Goal: Register for event/course

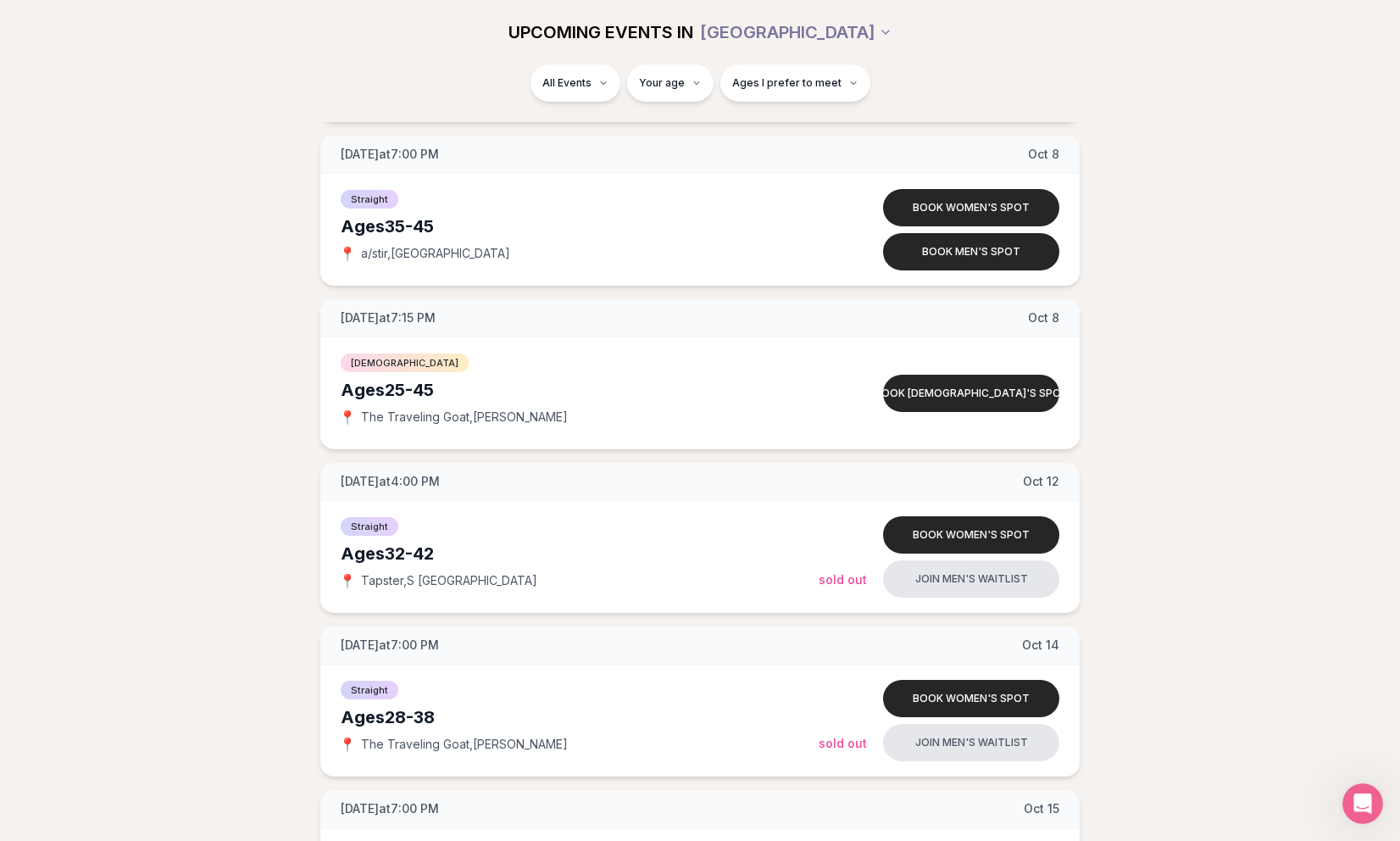
scroll to position [1695, 0]
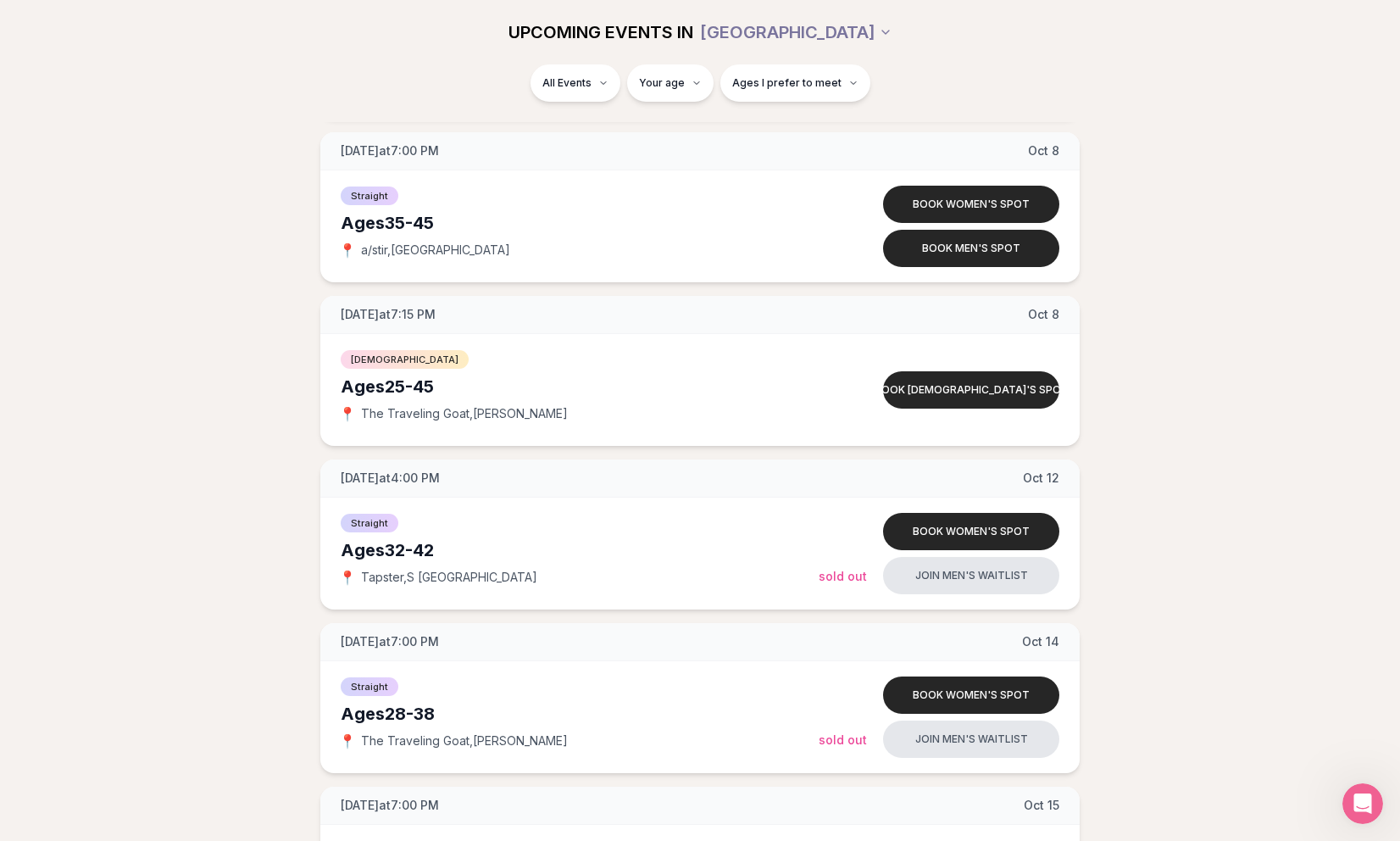
click at [1303, 538] on div "[DATE] at 7:00 PM [DATE] Ages [DEMOGRAPHIC_DATA] Straight 📍 a/stir , Cap Hill J…" at bounding box center [700, 207] width 1346 height 3096
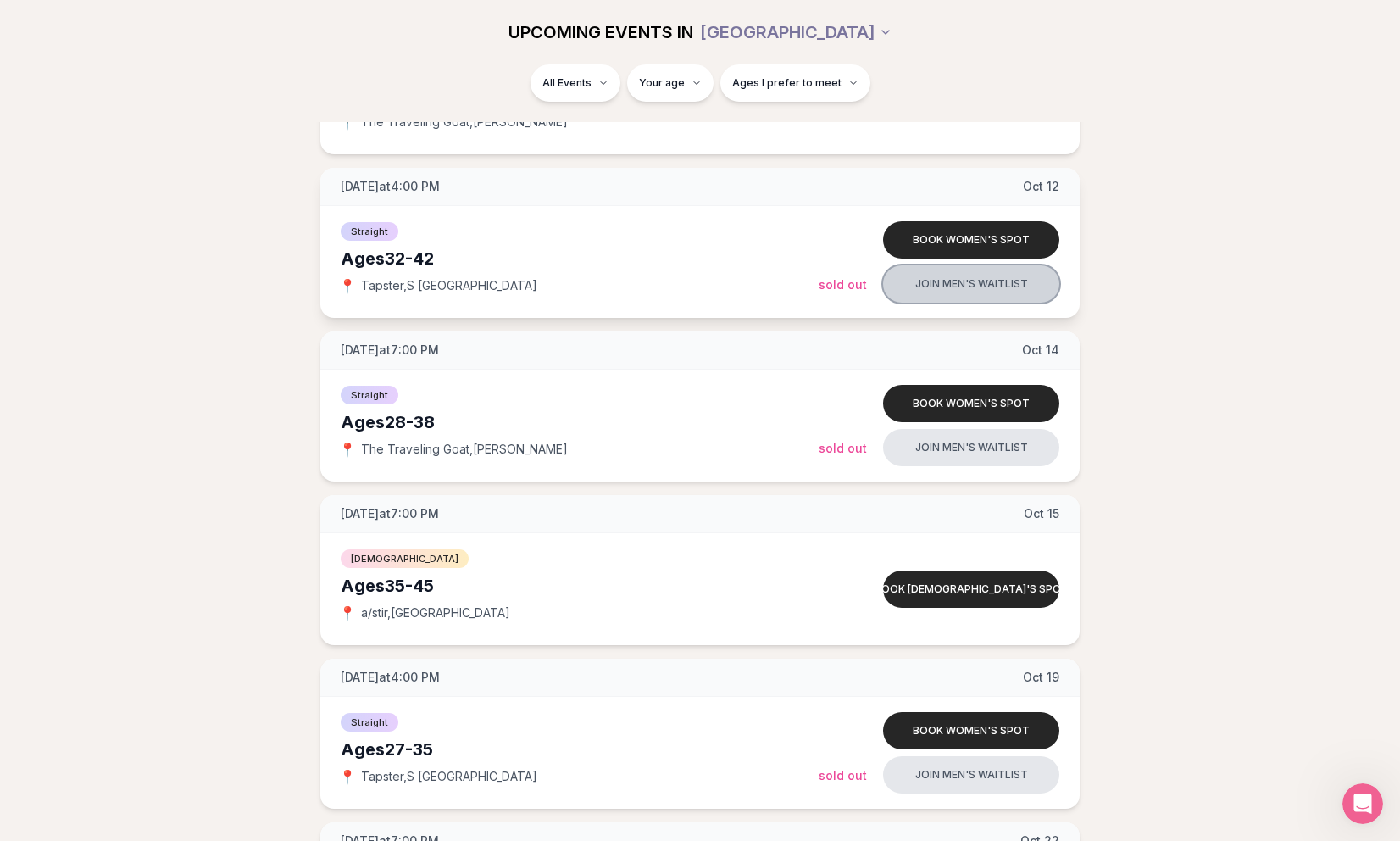
scroll to position [1988, 0]
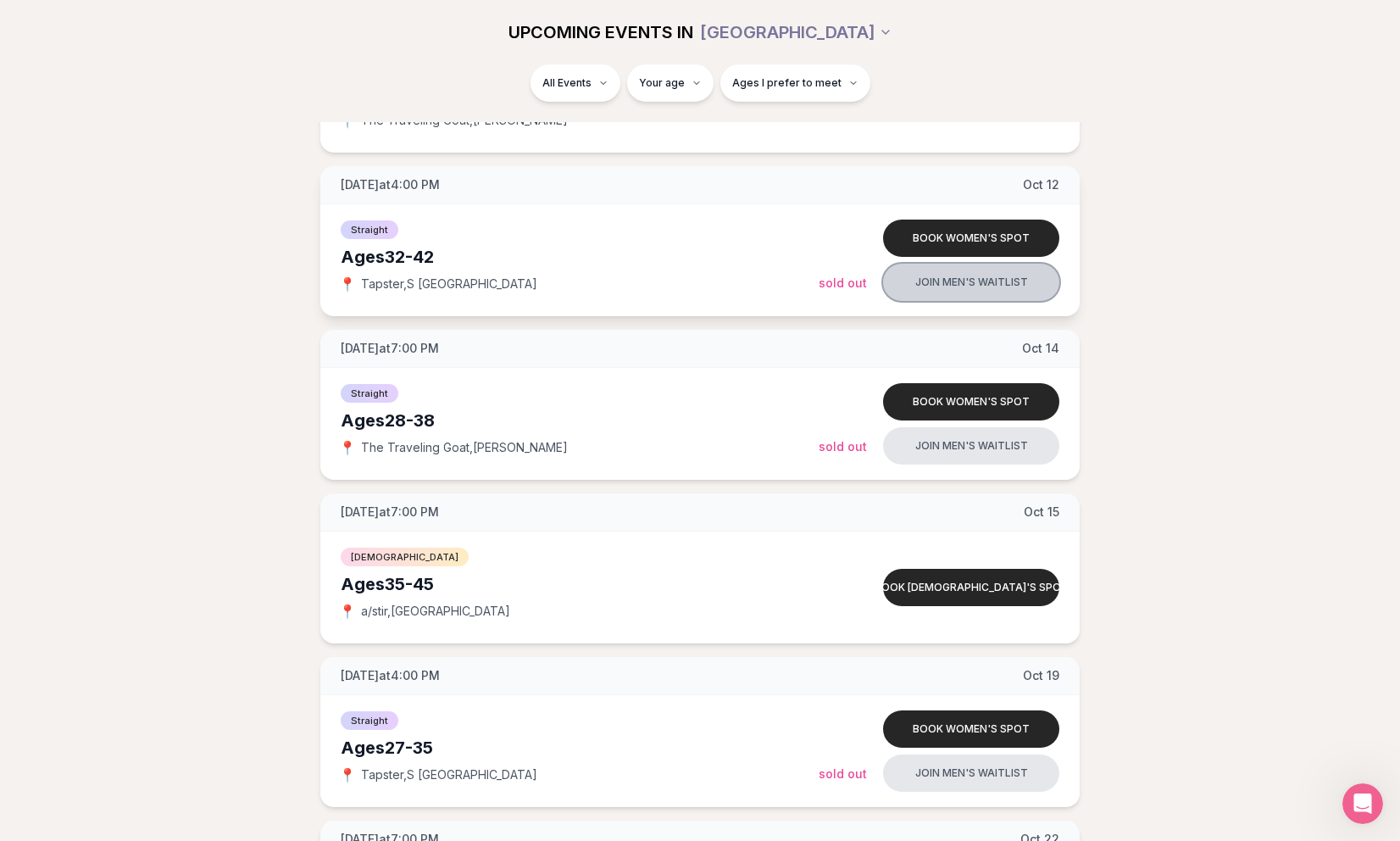
click at [959, 283] on button "Join men's waitlist" at bounding box center [971, 282] width 176 height 38
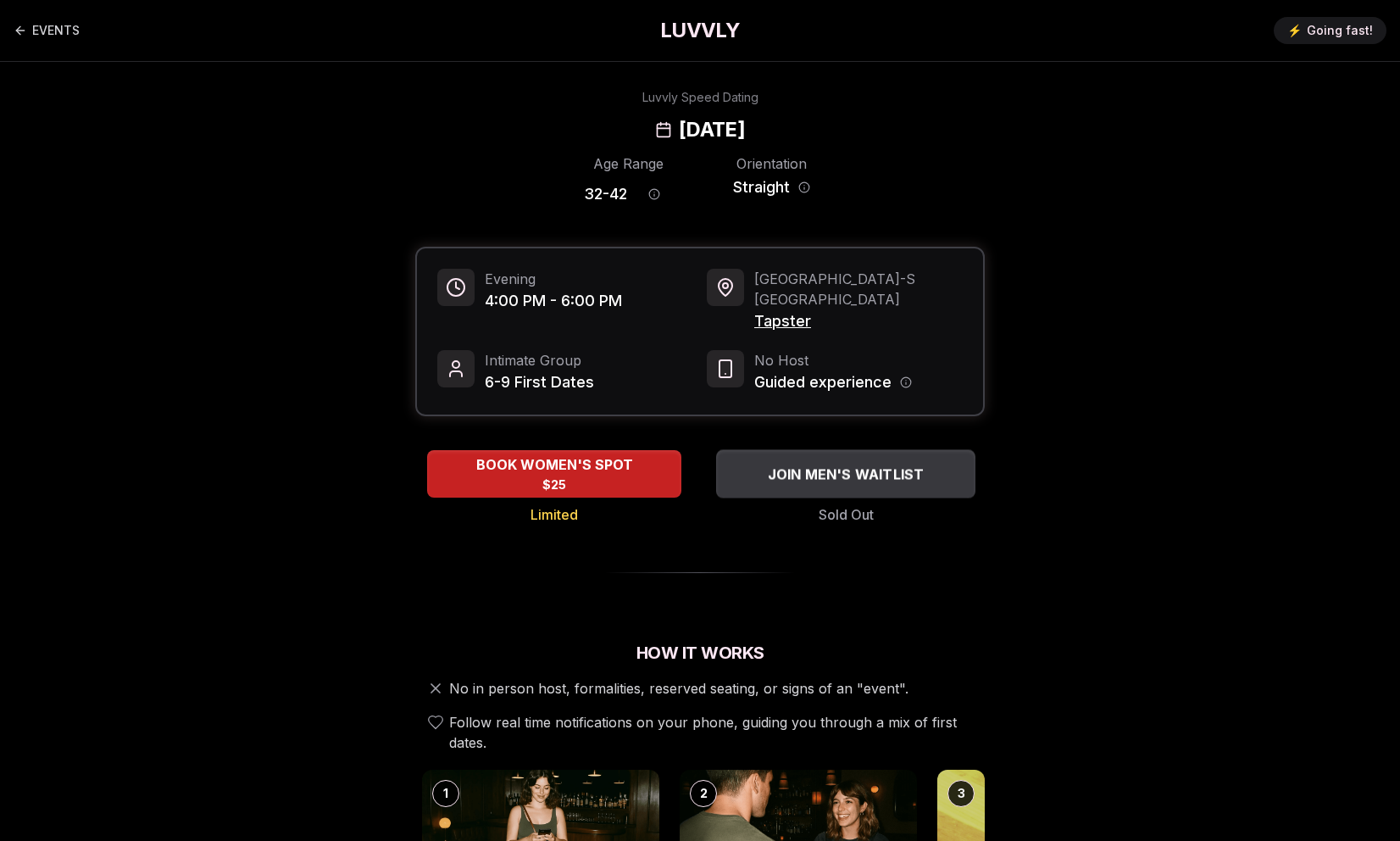
click at [873, 464] on span "JOIN MEN'S WAITLIST" at bounding box center [846, 474] width 164 height 20
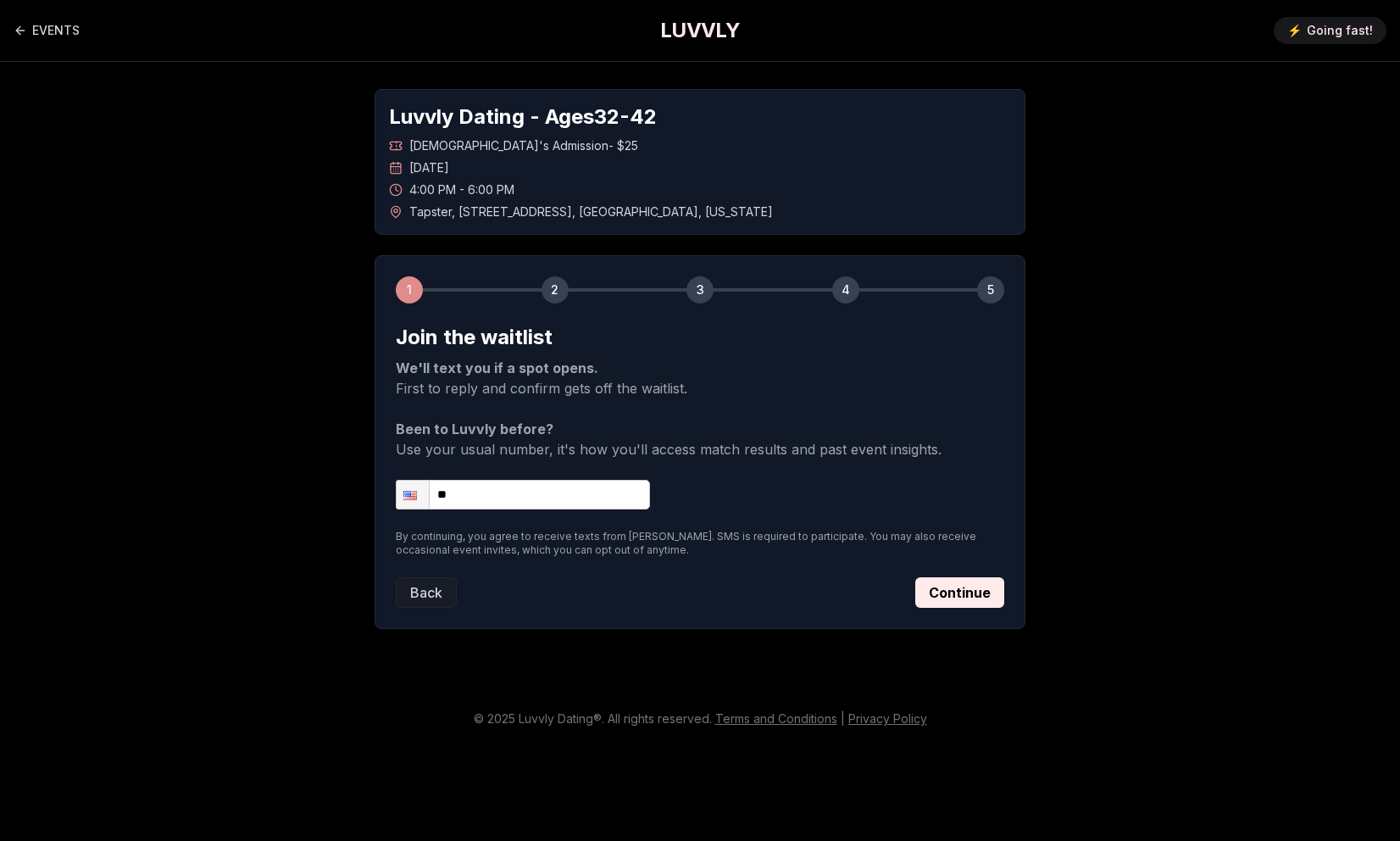
click at [578, 503] on input "**" at bounding box center [523, 495] width 254 height 30
type input "**********"
click at [956, 593] on button "Continue" at bounding box center [960, 592] width 89 height 31
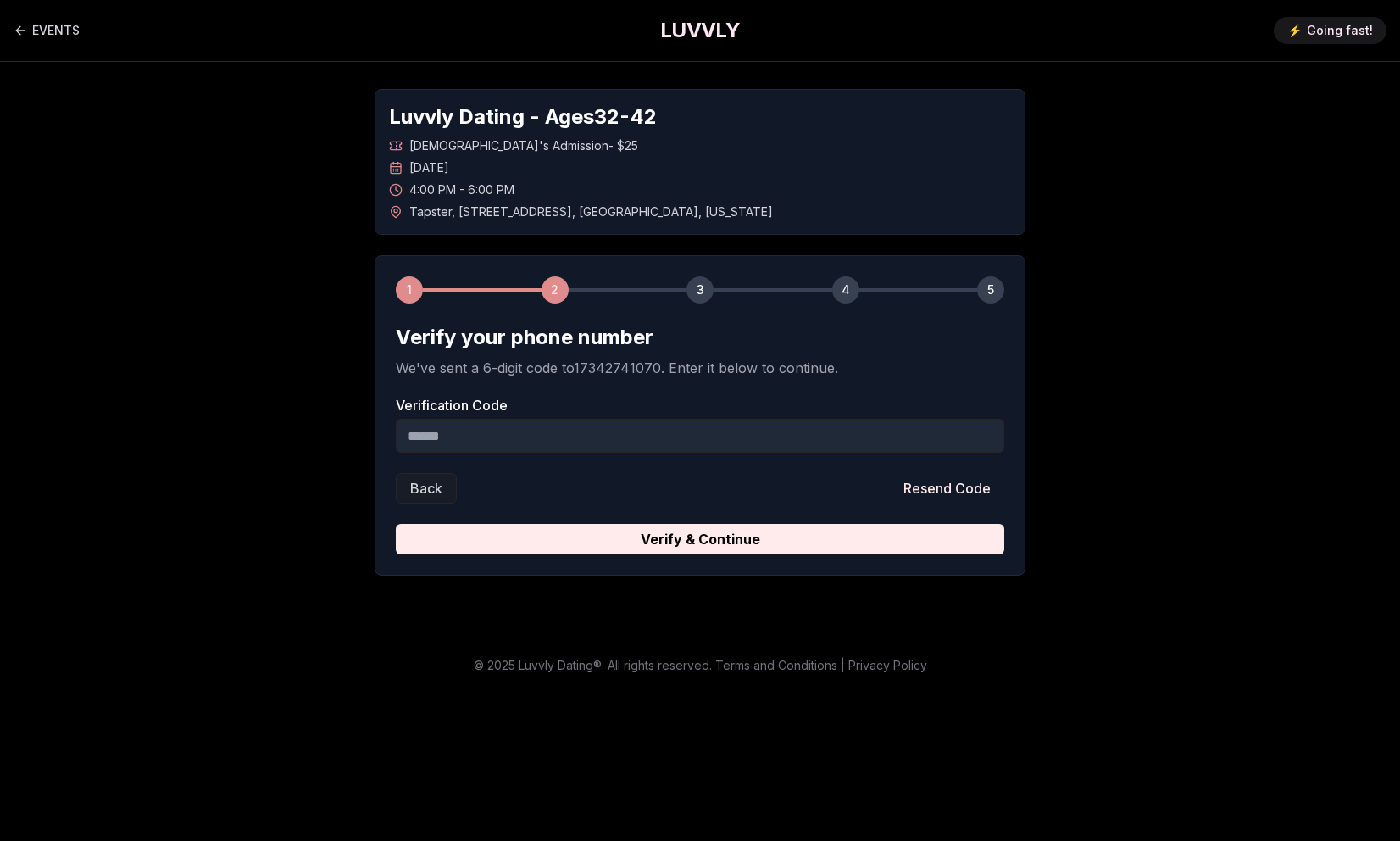
click at [841, 447] on input "Verification Code" at bounding box center [700, 436] width 608 height 34
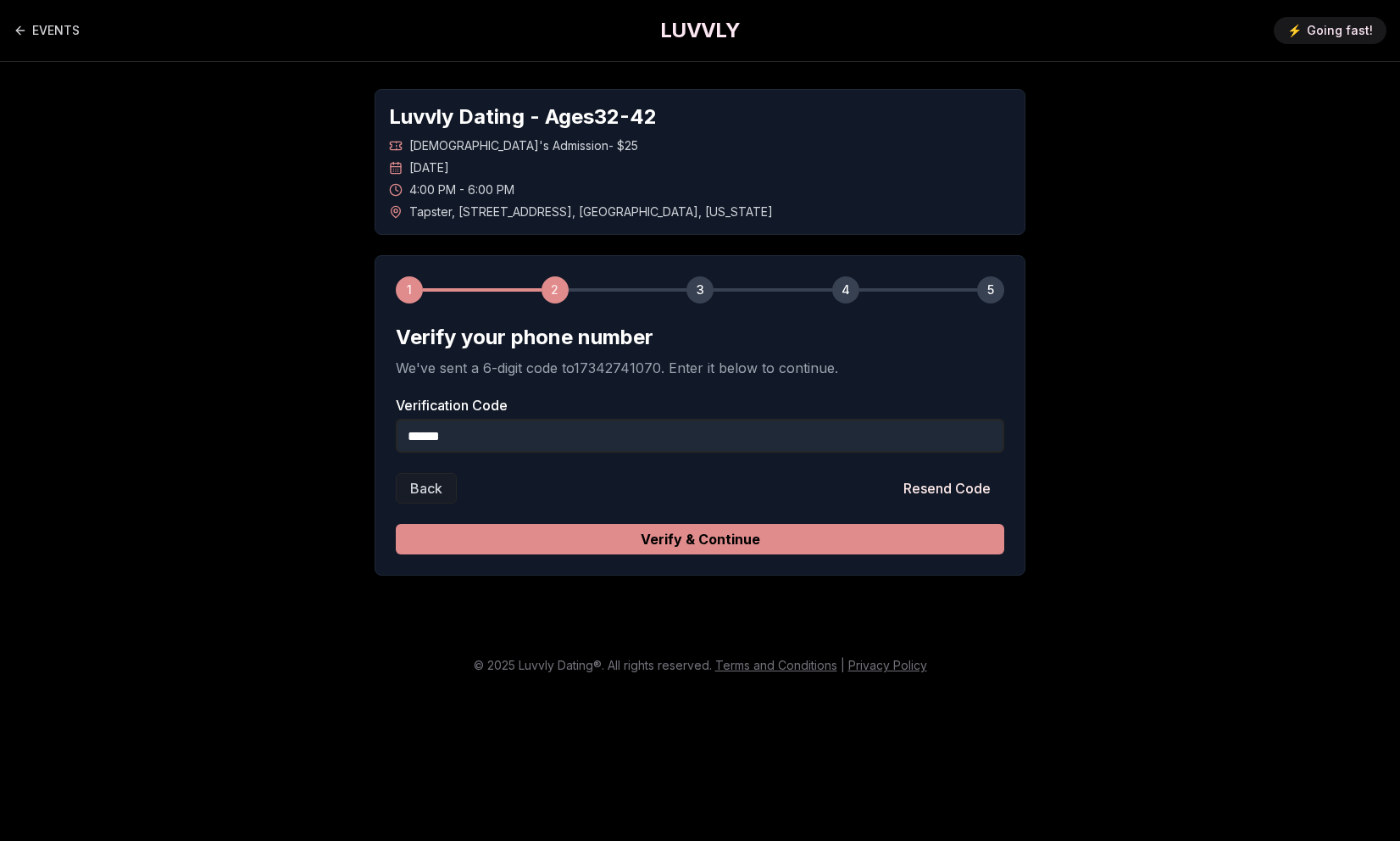
type input "******"
click at [838, 534] on button "Verify & Continue" at bounding box center [700, 539] width 608 height 31
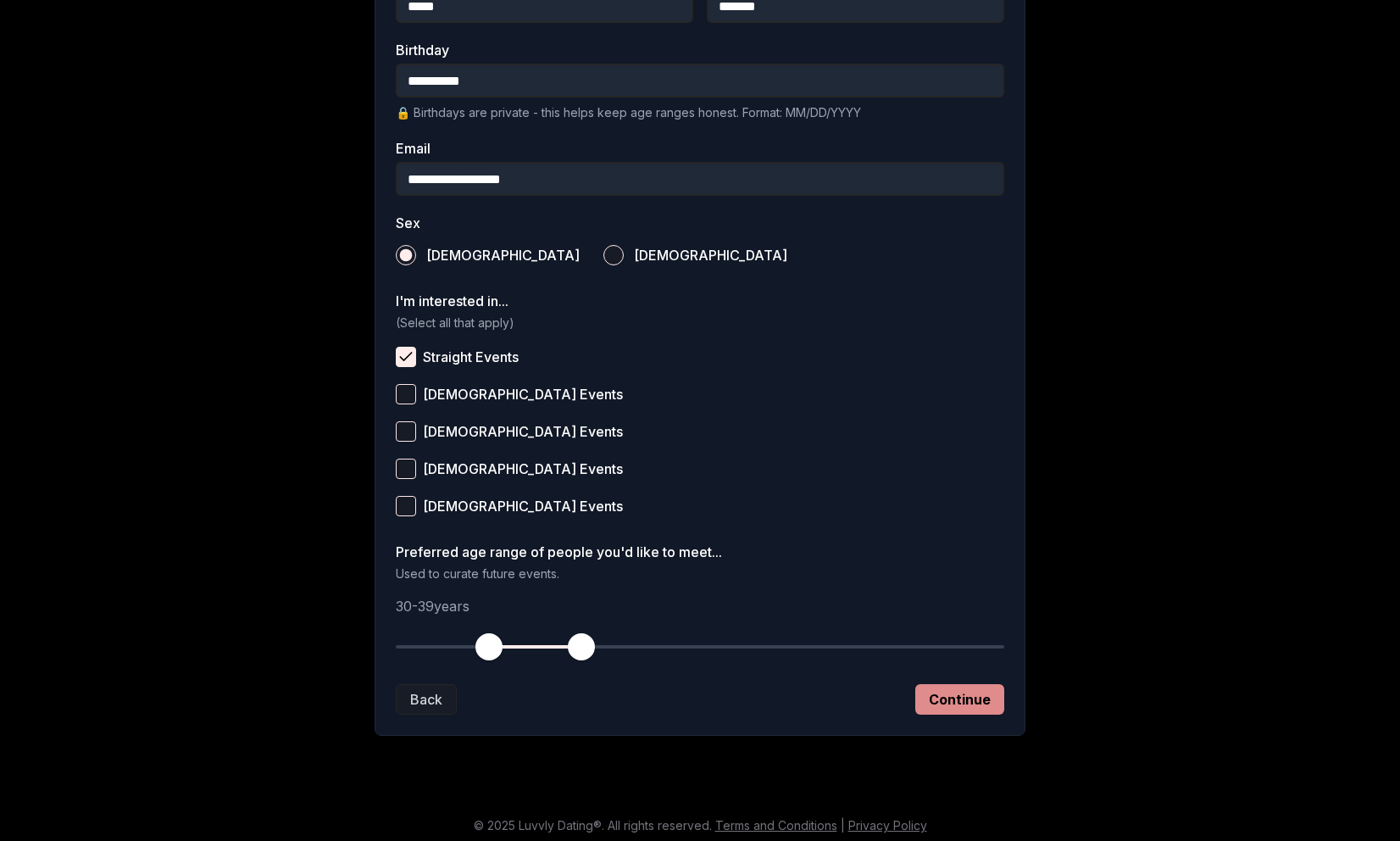
scroll to position [437, 0]
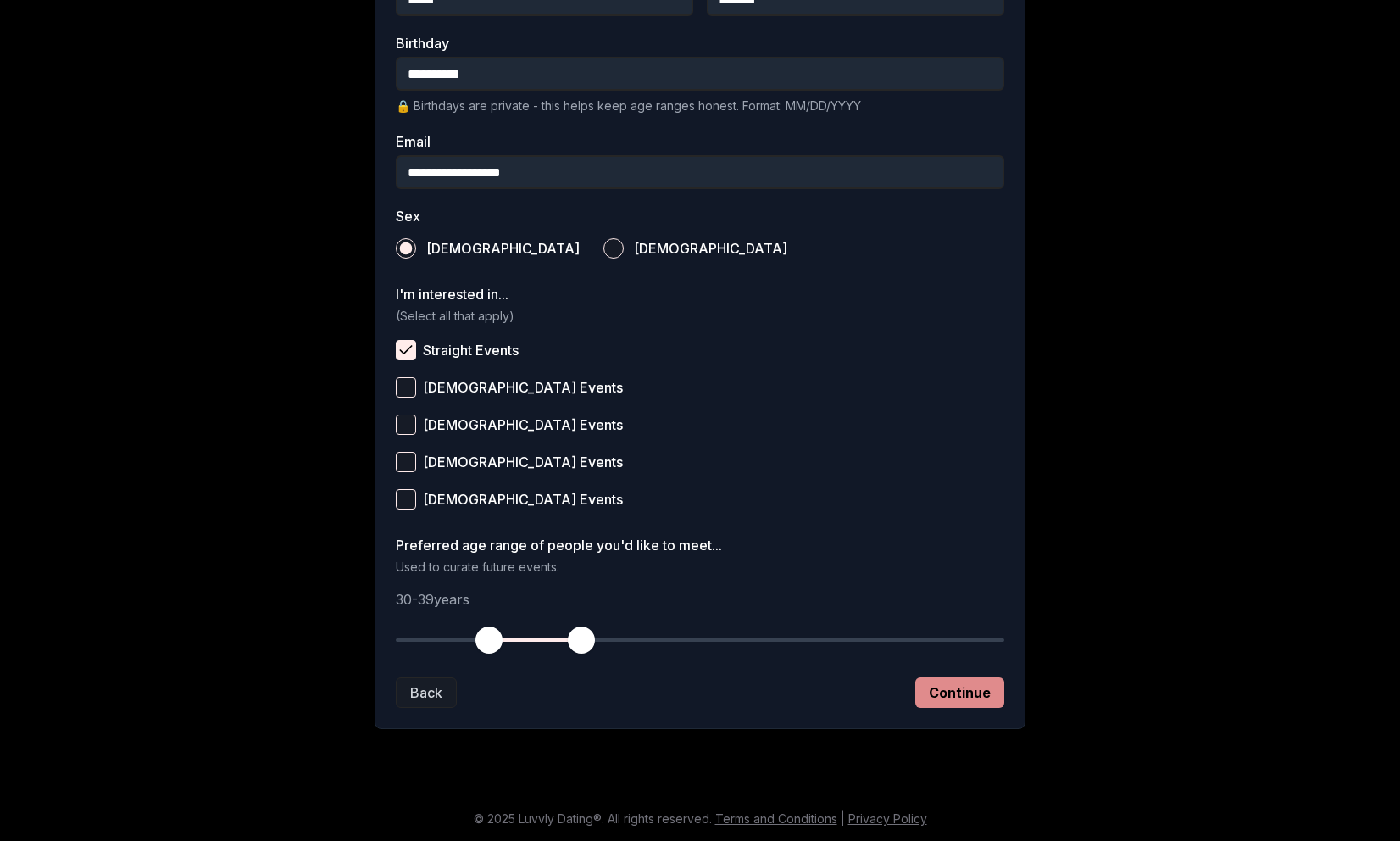
click at [978, 686] on button "Continue" at bounding box center [960, 693] width 89 height 31
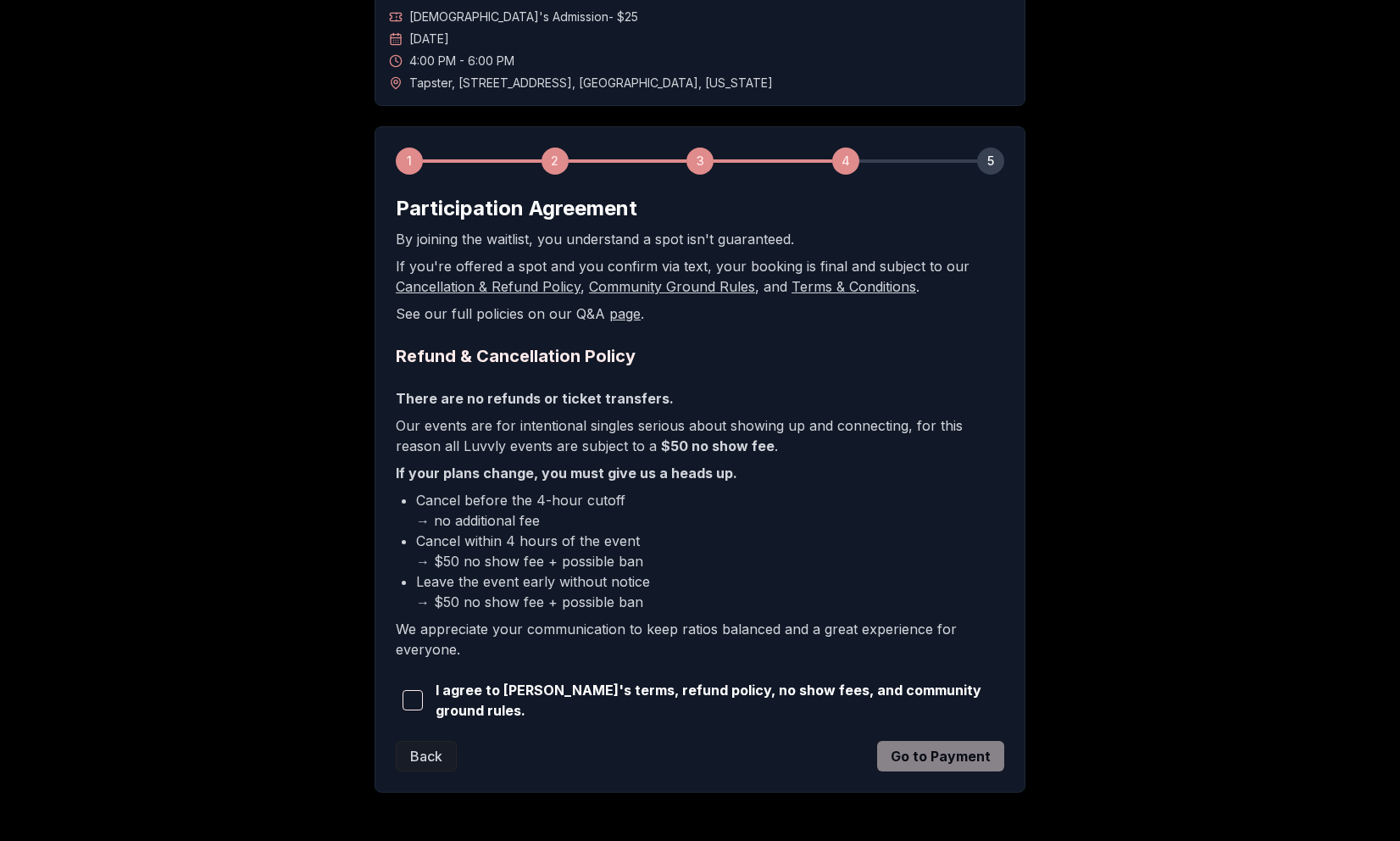
scroll to position [136, 0]
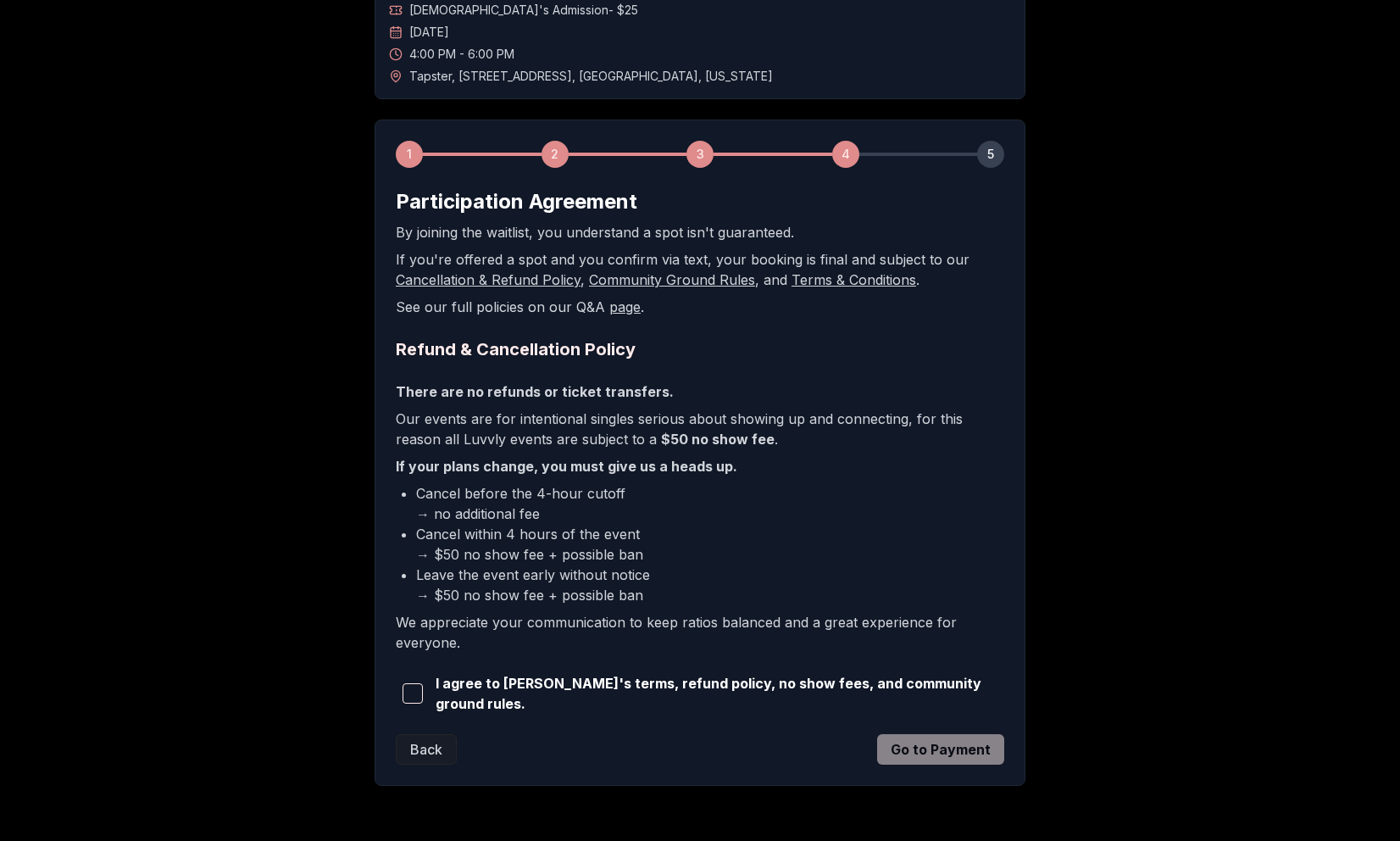
click at [416, 696] on span "button" at bounding box center [412, 693] width 20 height 20
click at [648, 813] on main "EVENTS LUVVLY ⚡️ Going fast! Luvvly Dating - Ages [DEMOGRAPHIC_DATA] [DEMOGRAPH…" at bounding box center [700, 374] width 1400 height 1020
click at [934, 743] on button "Go to Payment" at bounding box center [941, 749] width 127 height 31
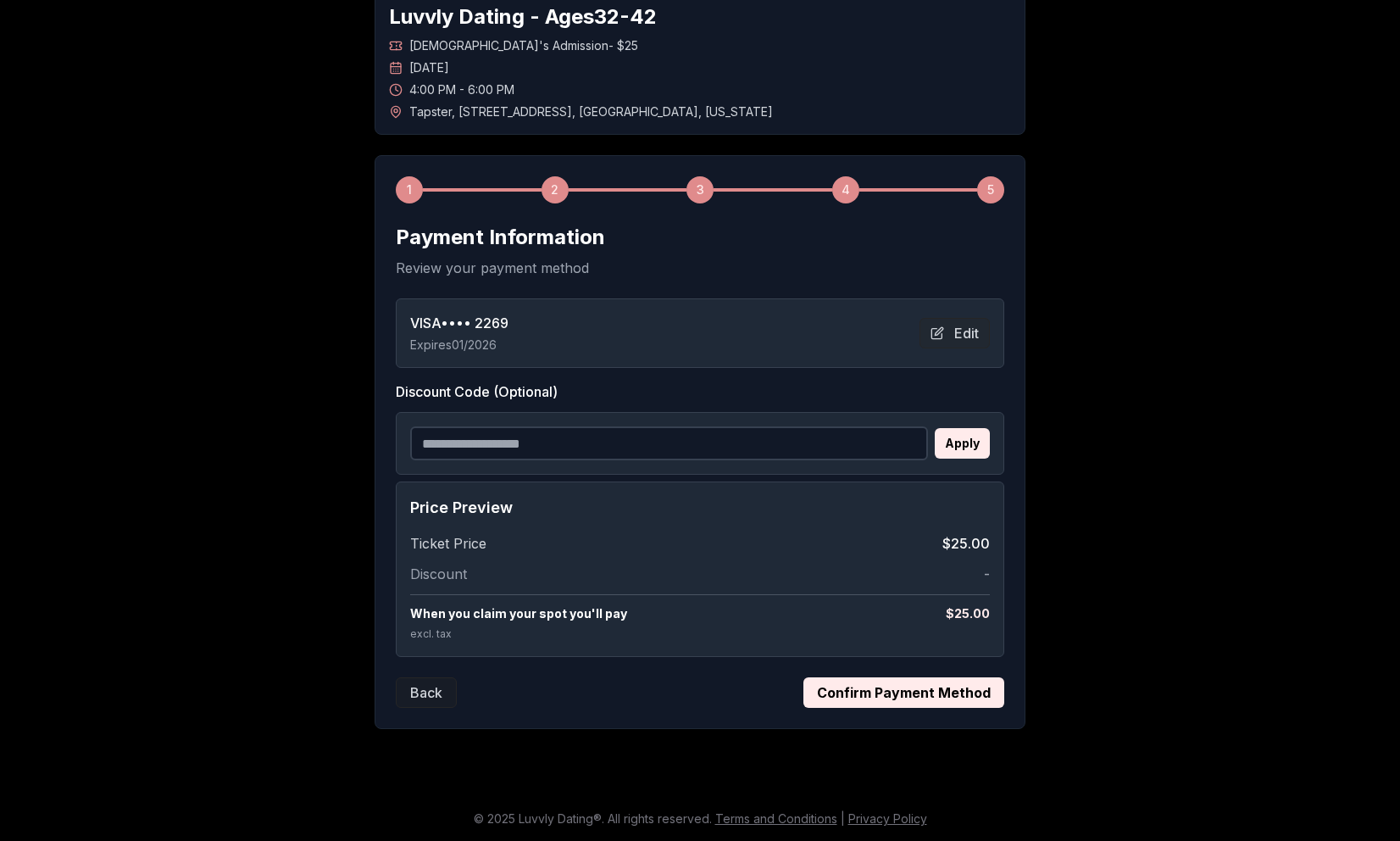
click at [907, 698] on button "Confirm Payment Method" at bounding box center [904, 693] width 201 height 31
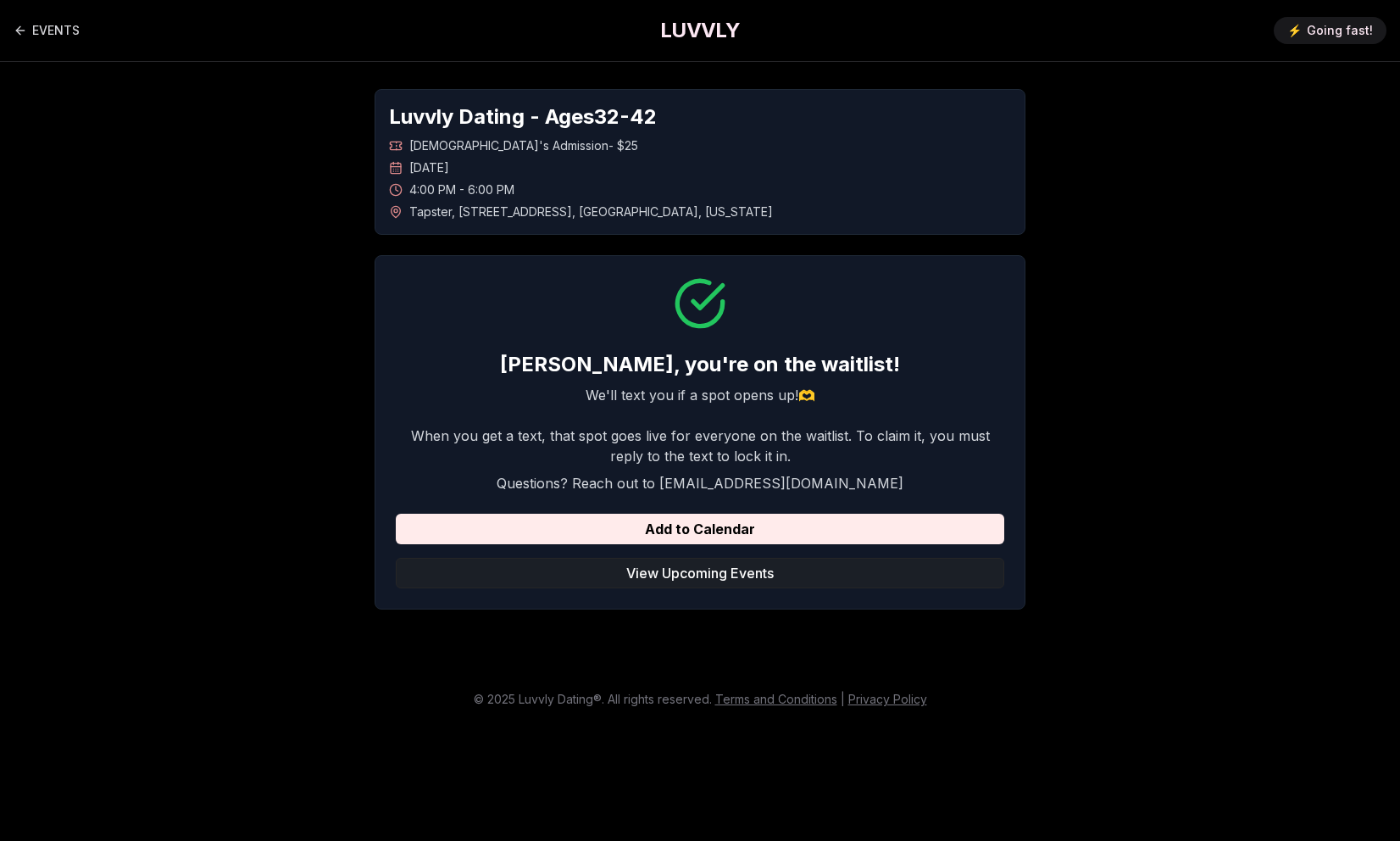
click at [695, 585] on button "View Upcoming Events" at bounding box center [700, 573] width 608 height 31
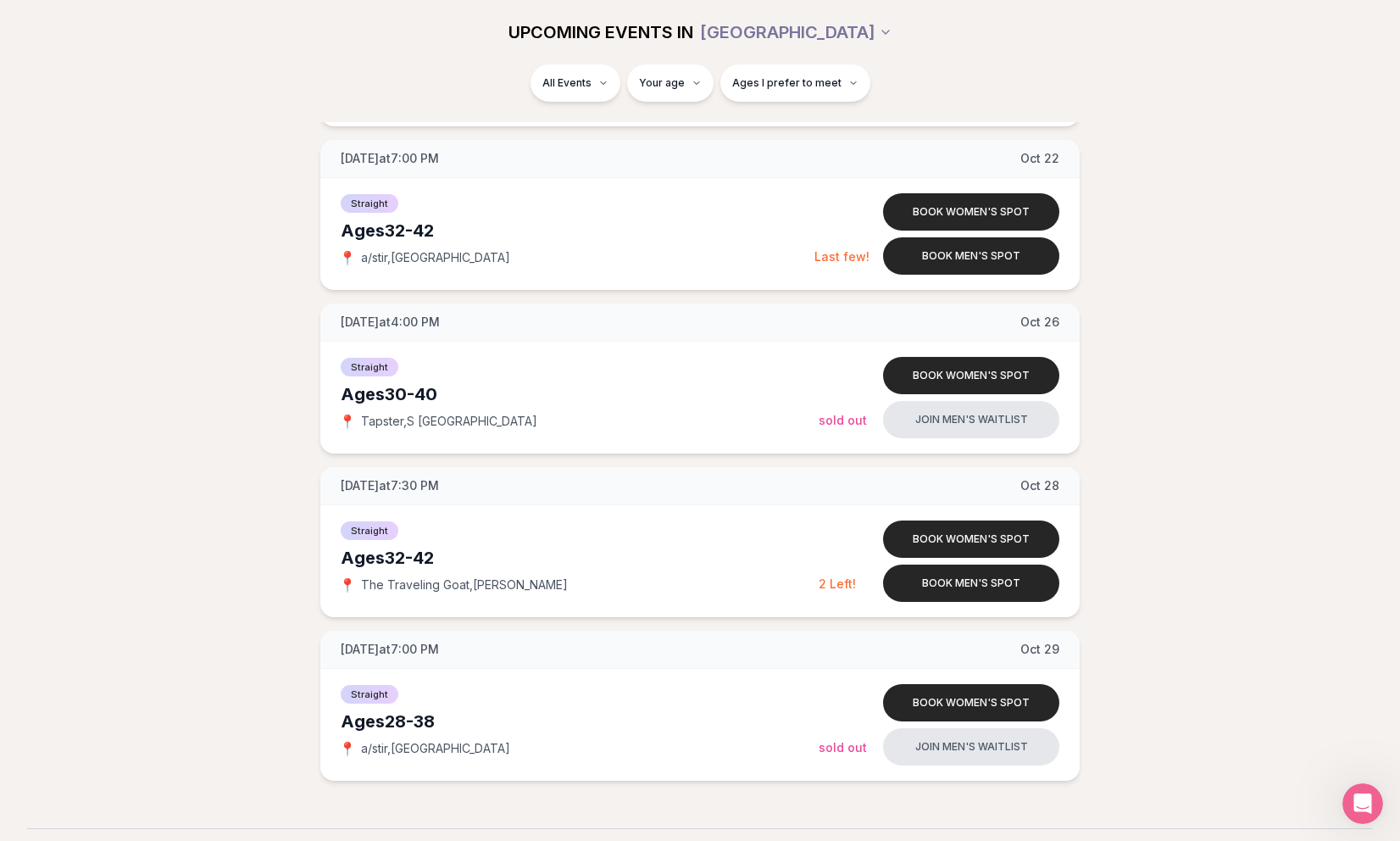
scroll to position [2690, 0]
